Goal: Task Accomplishment & Management: Use online tool/utility

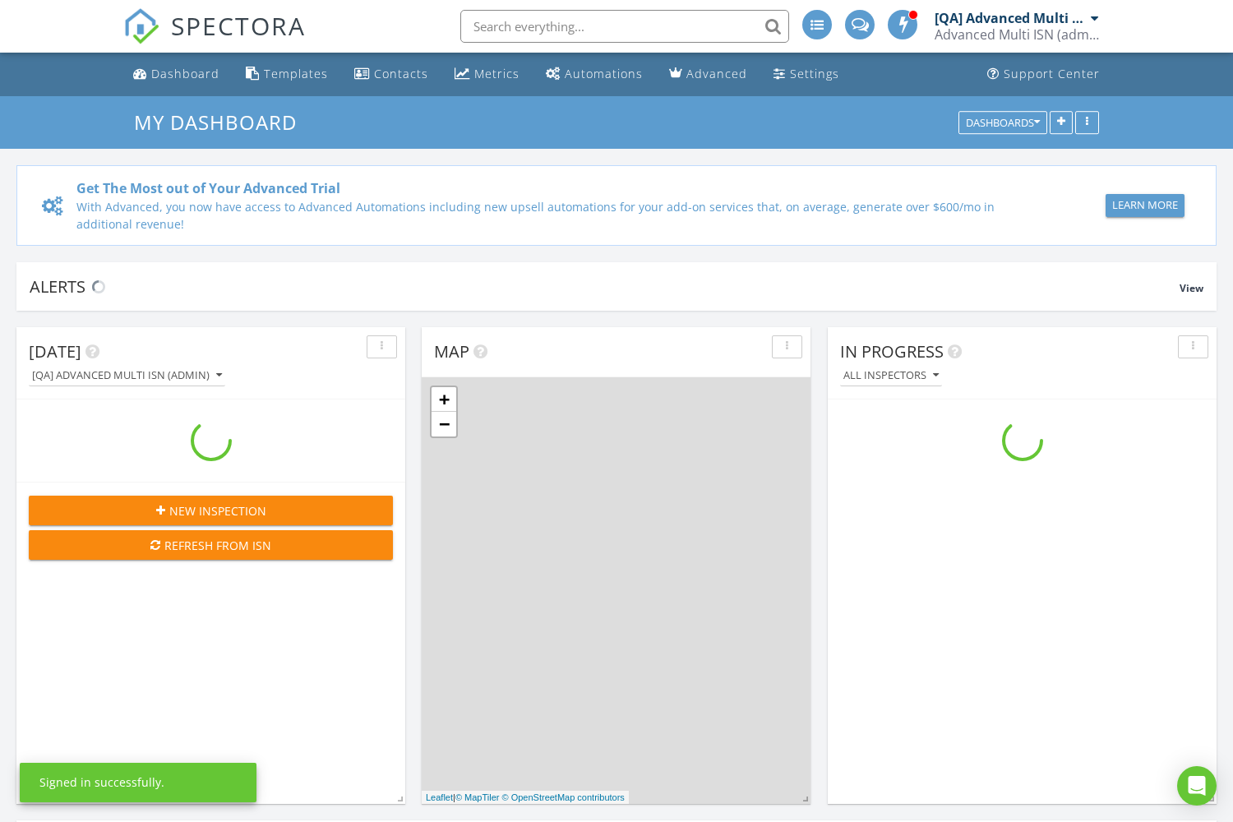
scroll to position [1496, 1233]
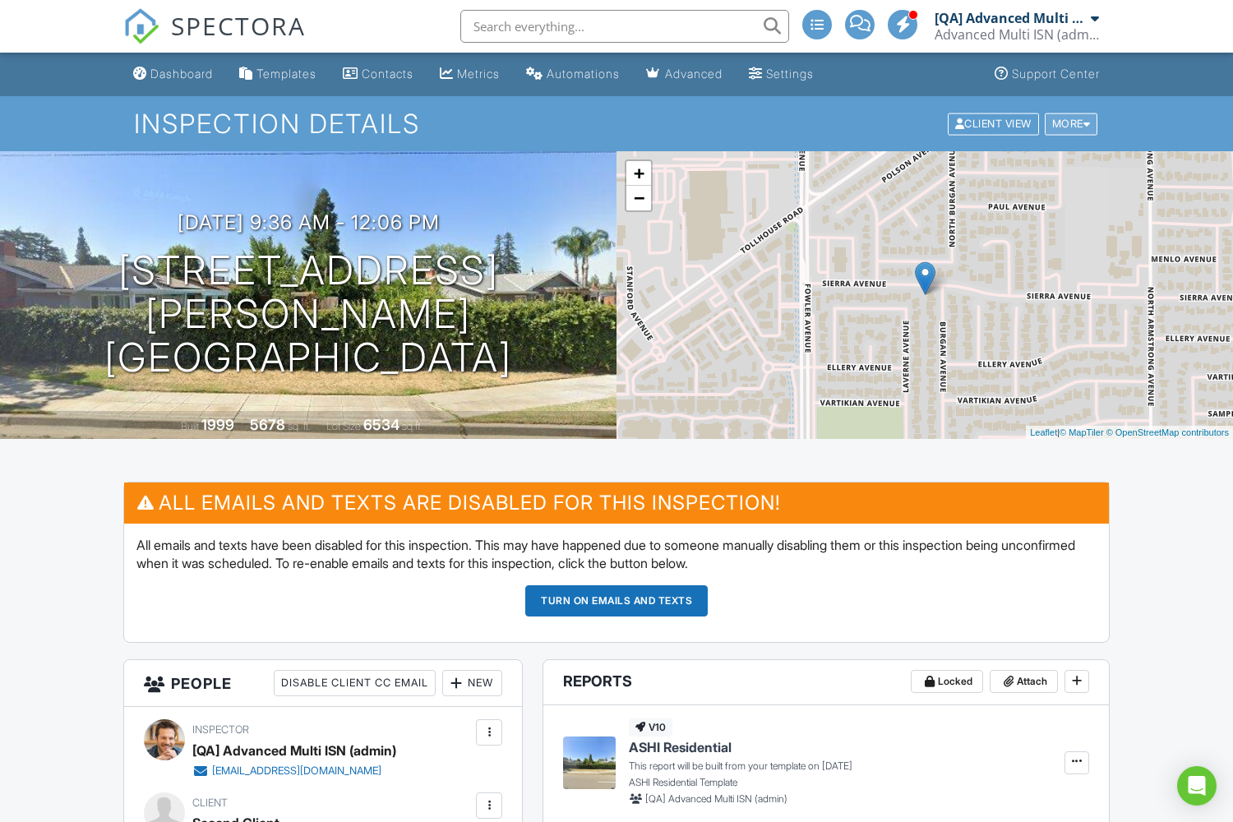
click at [1068, 123] on div "More" at bounding box center [1070, 124] width 53 height 22
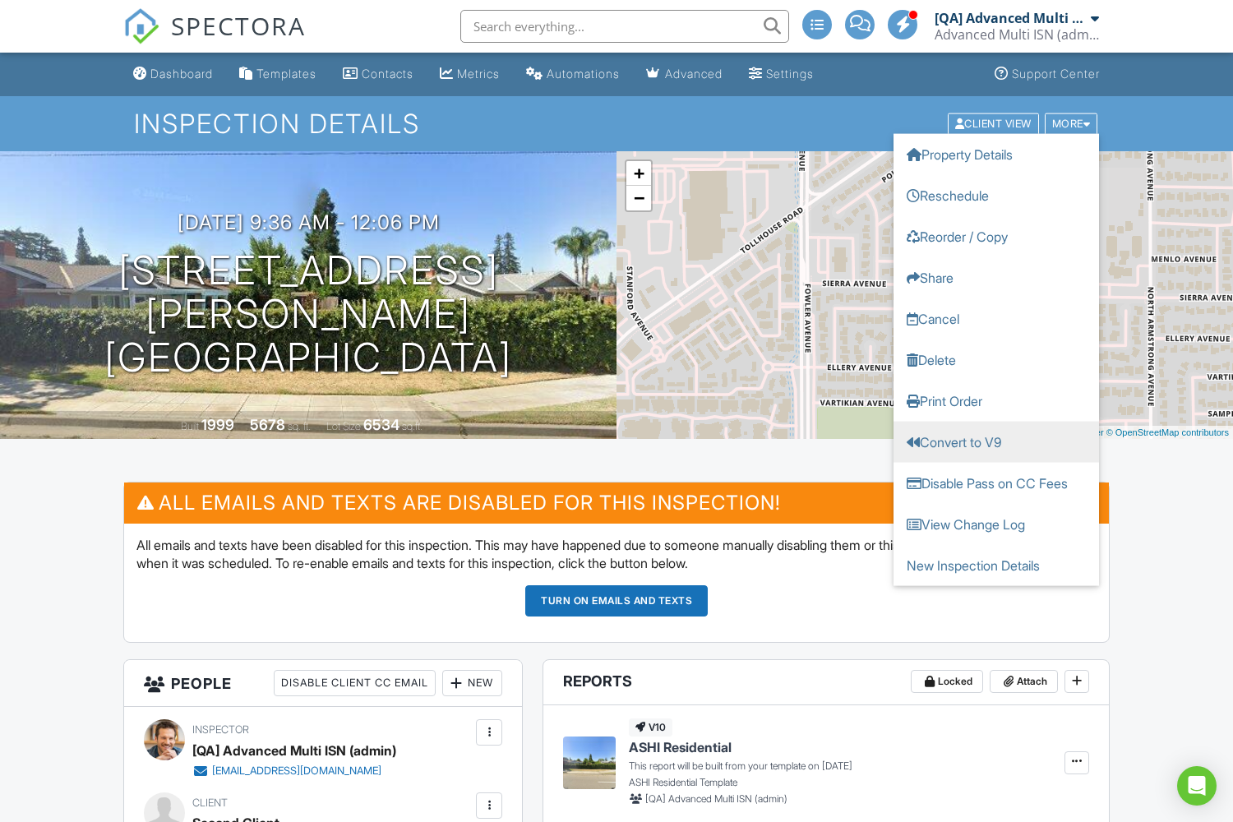
click at [996, 441] on link "Convert to V9" at bounding box center [995, 441] width 205 height 41
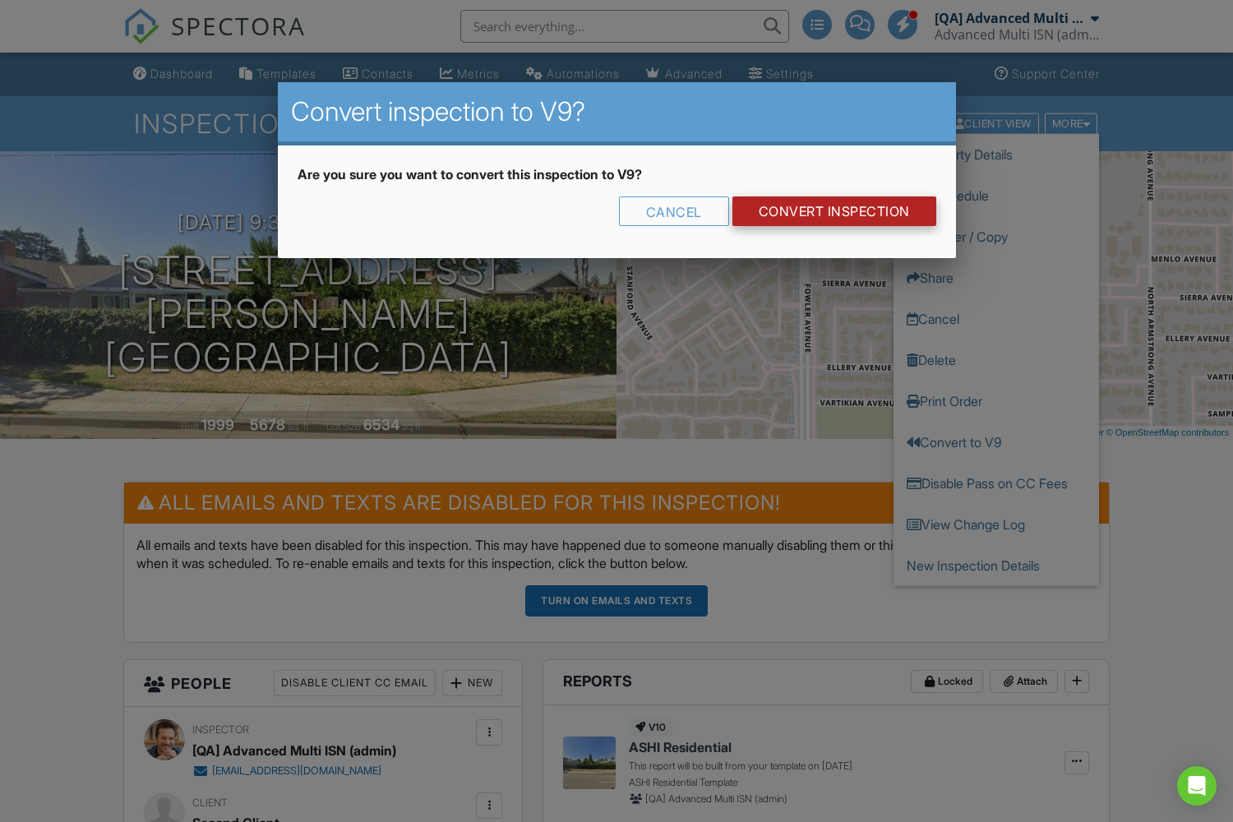
click at [832, 211] on link "CONVERT INSPECTION" at bounding box center [834, 211] width 204 height 30
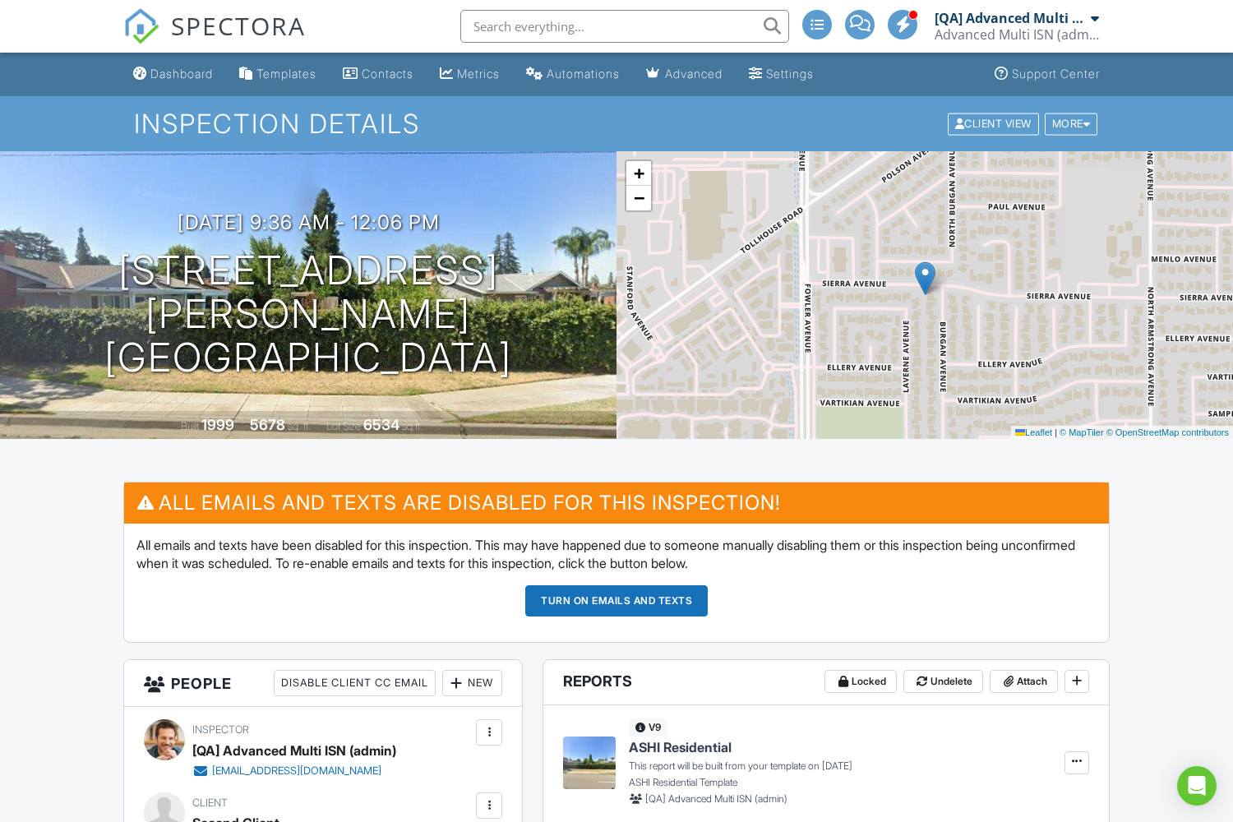
scroll to position [62, 0]
